Goal: Use online tool/utility: Utilize a website feature to perform a specific function

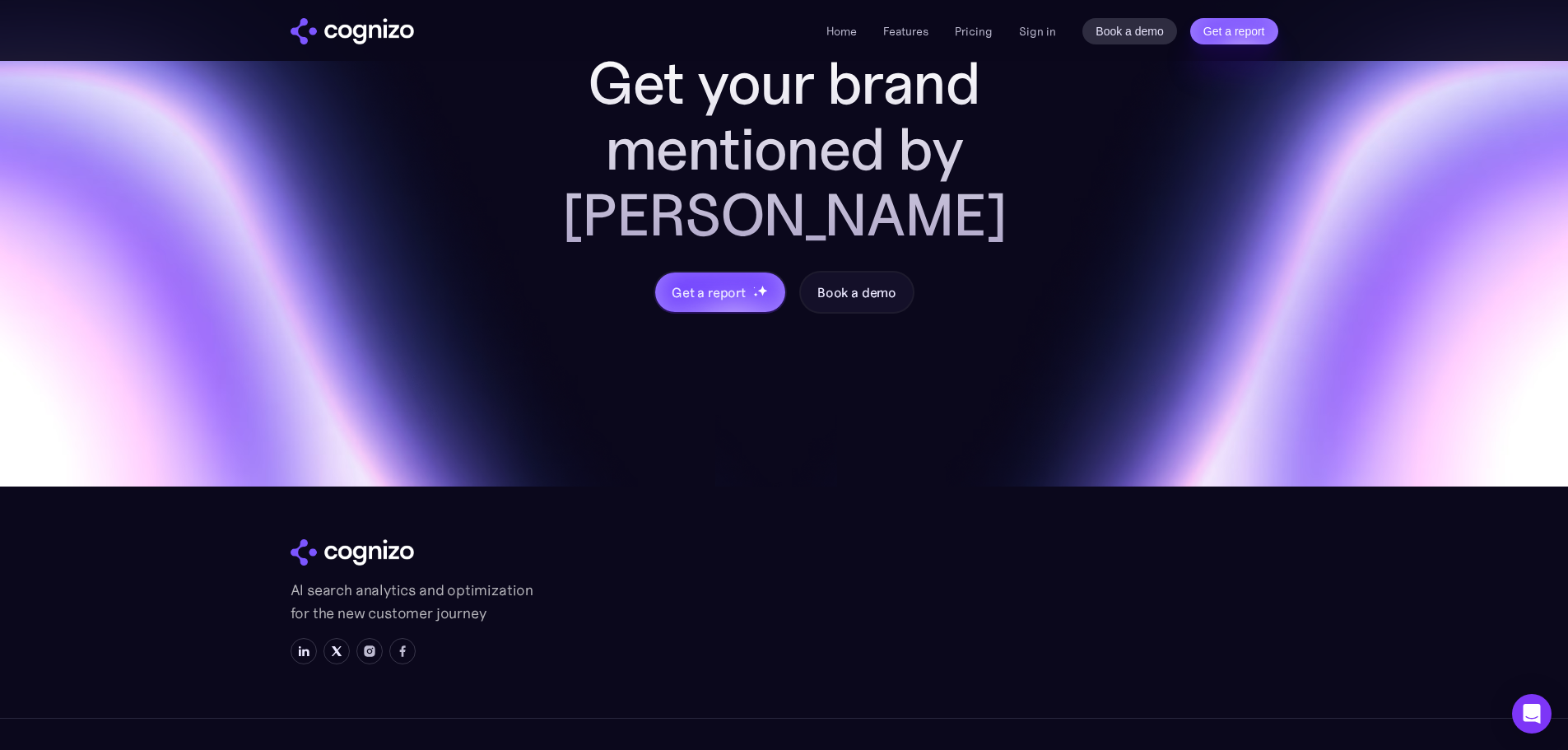
scroll to position [6501, 0]
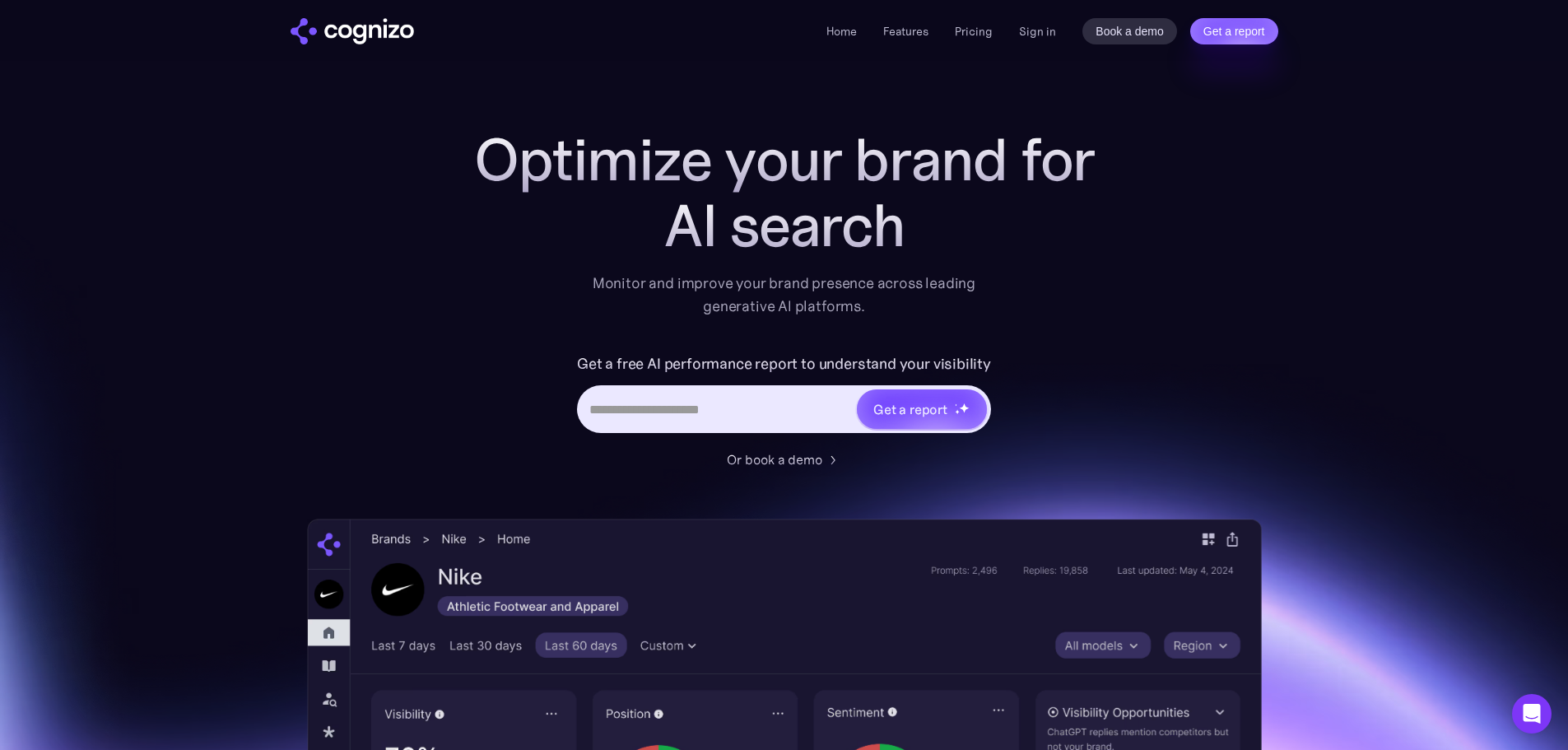
click at [736, 413] on input "Hero URL Input Form" at bounding box center [717, 408] width 276 height 31
drag, startPoint x: 724, startPoint y: 307, endPoint x: 757, endPoint y: 299, distance: 34.0
click at [757, 299] on div "Monitor and improve your brand presence across leading generative AI platforms." at bounding box center [784, 294] width 405 height 46
drag, startPoint x: 758, startPoint y: 299, endPoint x: 91, endPoint y: 9, distance: 727.3
click at [753, 295] on div "Monitor and improve your brand presence across leading generative AI platforms." at bounding box center [784, 294] width 405 height 46
